Goal: Transaction & Acquisition: Purchase product/service

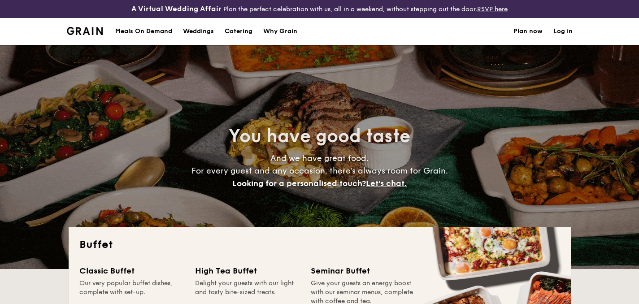
select select
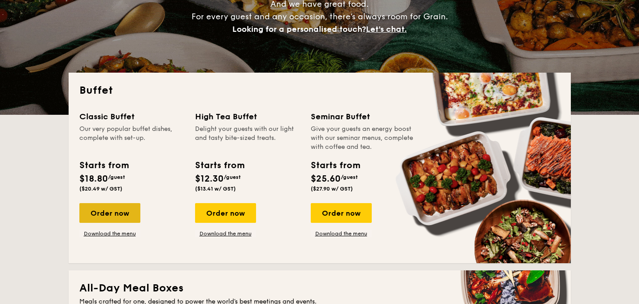
scroll to position [155, 0]
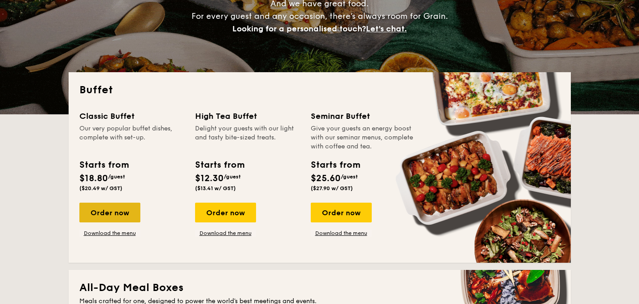
click at [116, 214] on div "Order now" at bounding box center [109, 213] width 61 height 20
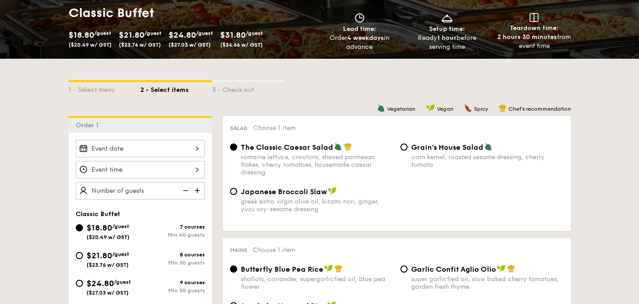
scroll to position [154, 0]
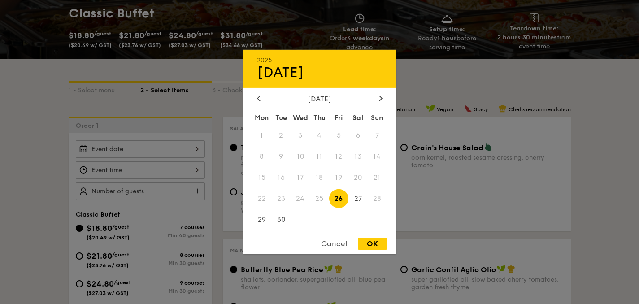
click at [153, 151] on div "2025 Sep [DATE] Tue Wed Thu Fri Sat Sun 1 2 3 4 5 6 7 8 9 10 11 12 13 14 15 16 …" at bounding box center [140, 148] width 129 height 17
click at [379, 97] on icon at bounding box center [381, 98] width 4 height 6
click at [324, 182] on span "16" at bounding box center [319, 177] width 19 height 19
drag, startPoint x: 371, startPoint y: 247, endPoint x: 344, endPoint y: 238, distance: 28.9
click at [371, 248] on div "OK" at bounding box center [372, 244] width 29 height 12
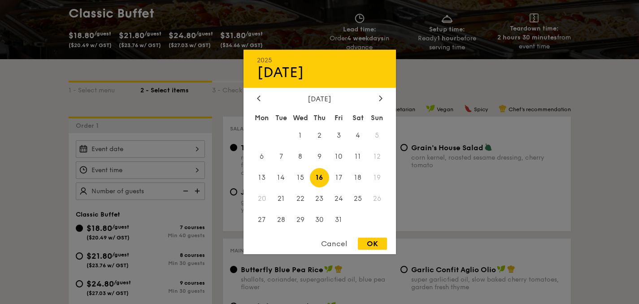
type input "[DATE]"
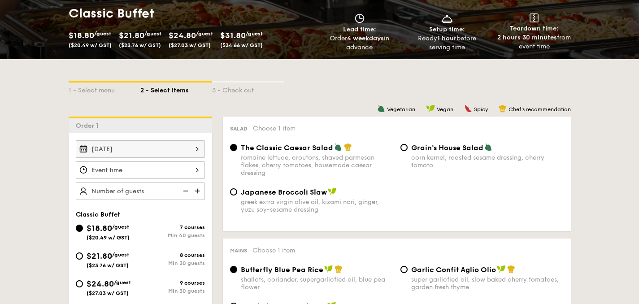
click at [151, 170] on div at bounding box center [140, 169] width 129 height 17
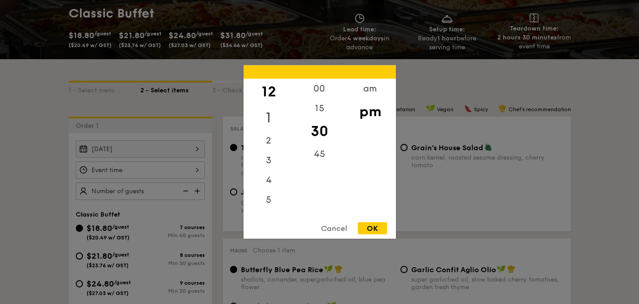
click at [269, 116] on div "1" at bounding box center [269, 118] width 51 height 26
click at [320, 92] on div "00" at bounding box center [319, 92] width 51 height 26
click at [372, 227] on div "OK" at bounding box center [372, 229] width 29 height 12
type input "1:00PM"
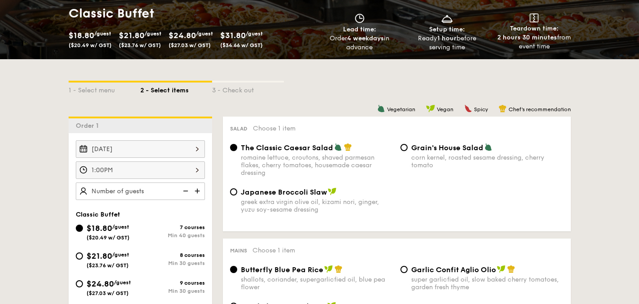
click at [197, 191] on img at bounding box center [198, 191] width 13 height 17
click at [188, 189] on img at bounding box center [184, 191] width 13 height 17
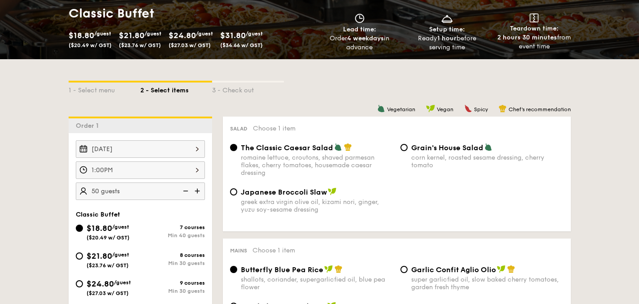
click at [188, 189] on img at bounding box center [184, 191] width 13 height 17
type input "40 guests"
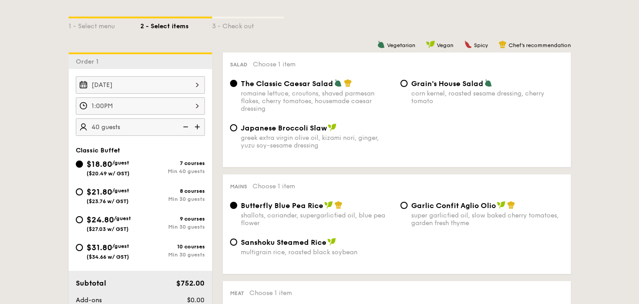
scroll to position [219, 0]
click at [79, 244] on input "$31.80 /guest ($34.66 w/ GST) 10 courses Min 30 guests" at bounding box center [79, 247] width 7 height 7
radio input "true"
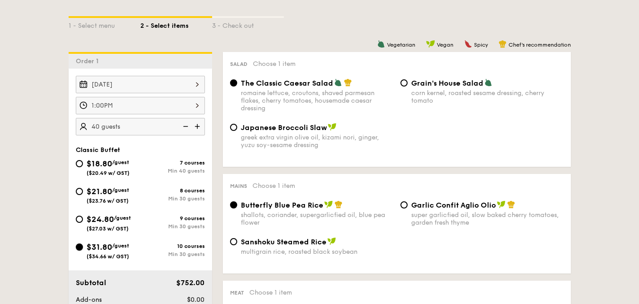
radio input "true"
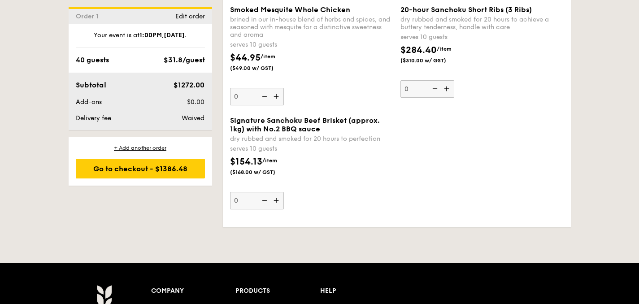
scroll to position [2407, 0]
